Goal: Transaction & Acquisition: Subscribe to service/newsletter

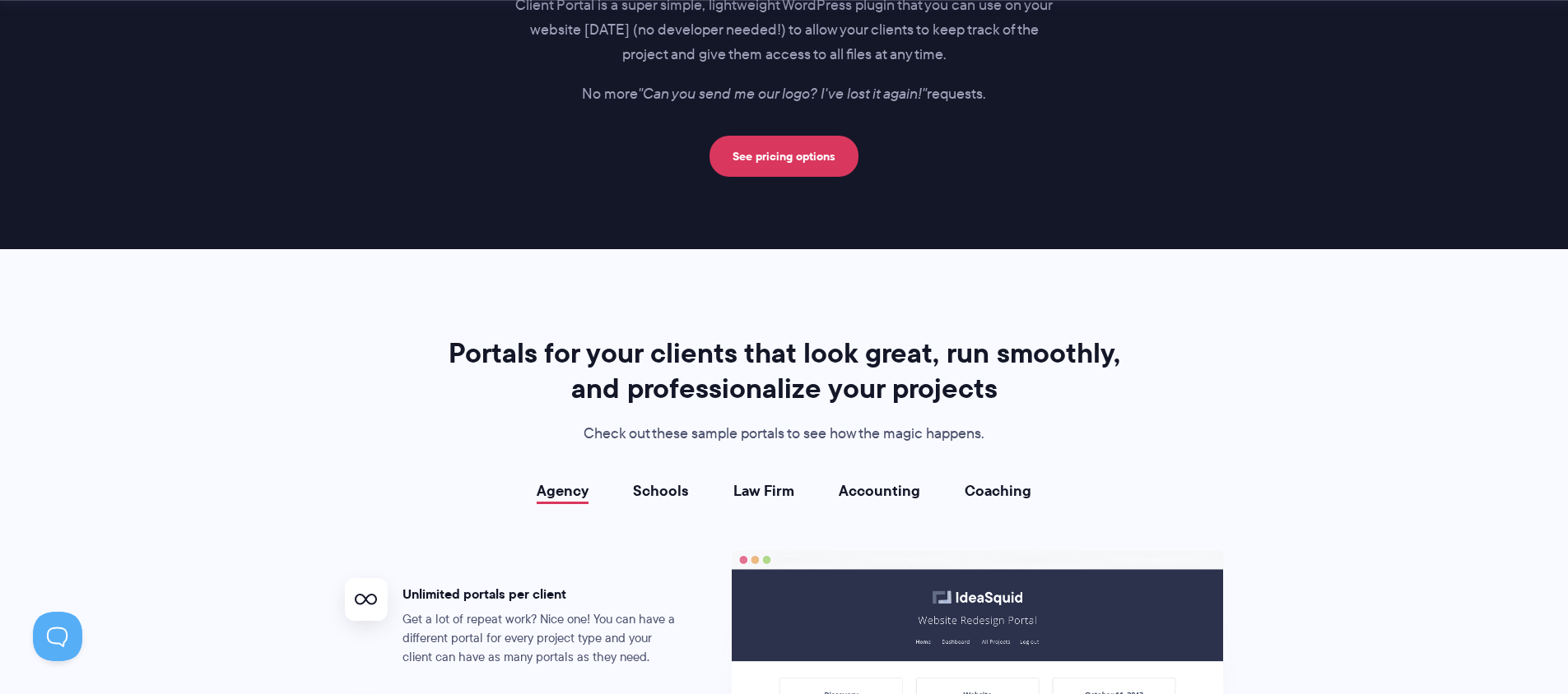
scroll to position [2644, 0]
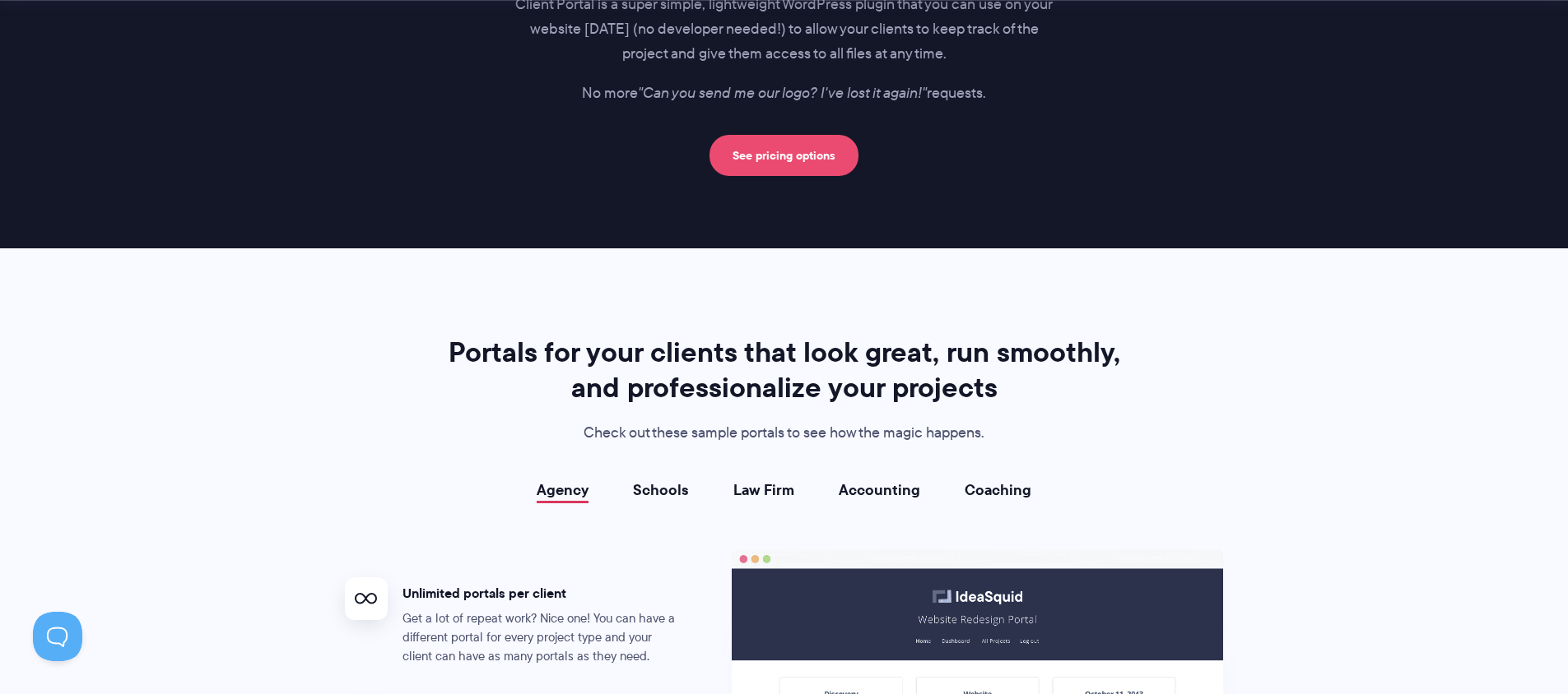
click at [784, 157] on link "See pricing options" at bounding box center [784, 155] width 149 height 41
